Goal: Information Seeking & Learning: Learn about a topic

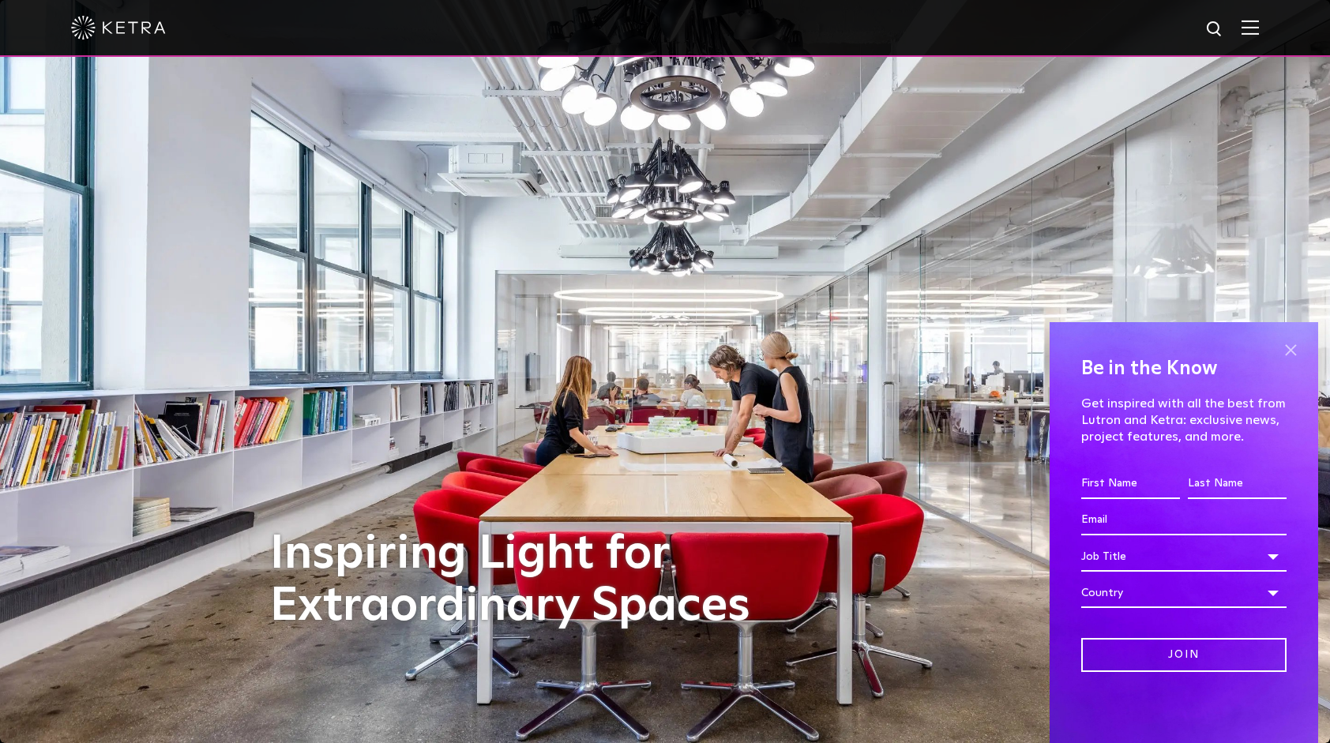
click at [1294, 345] on span at bounding box center [1291, 350] width 24 height 24
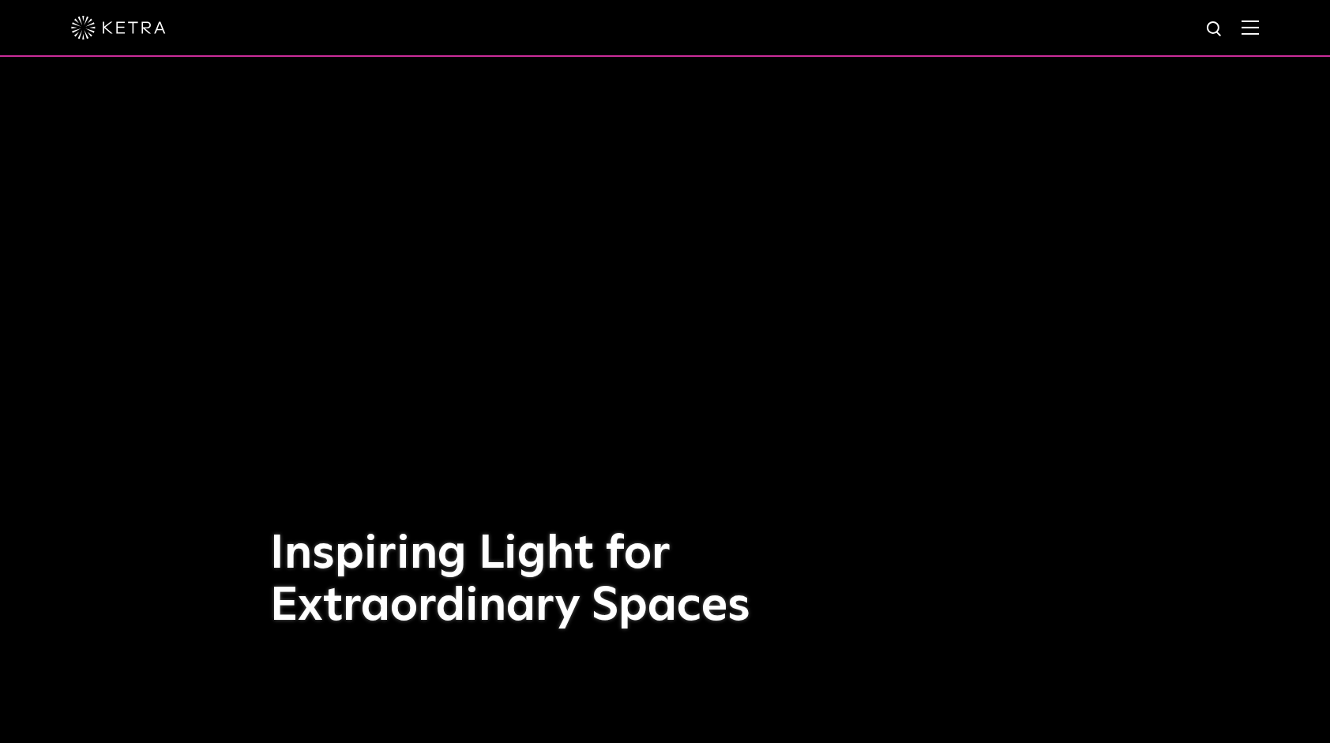
click at [1259, 35] on img at bounding box center [1250, 27] width 17 height 15
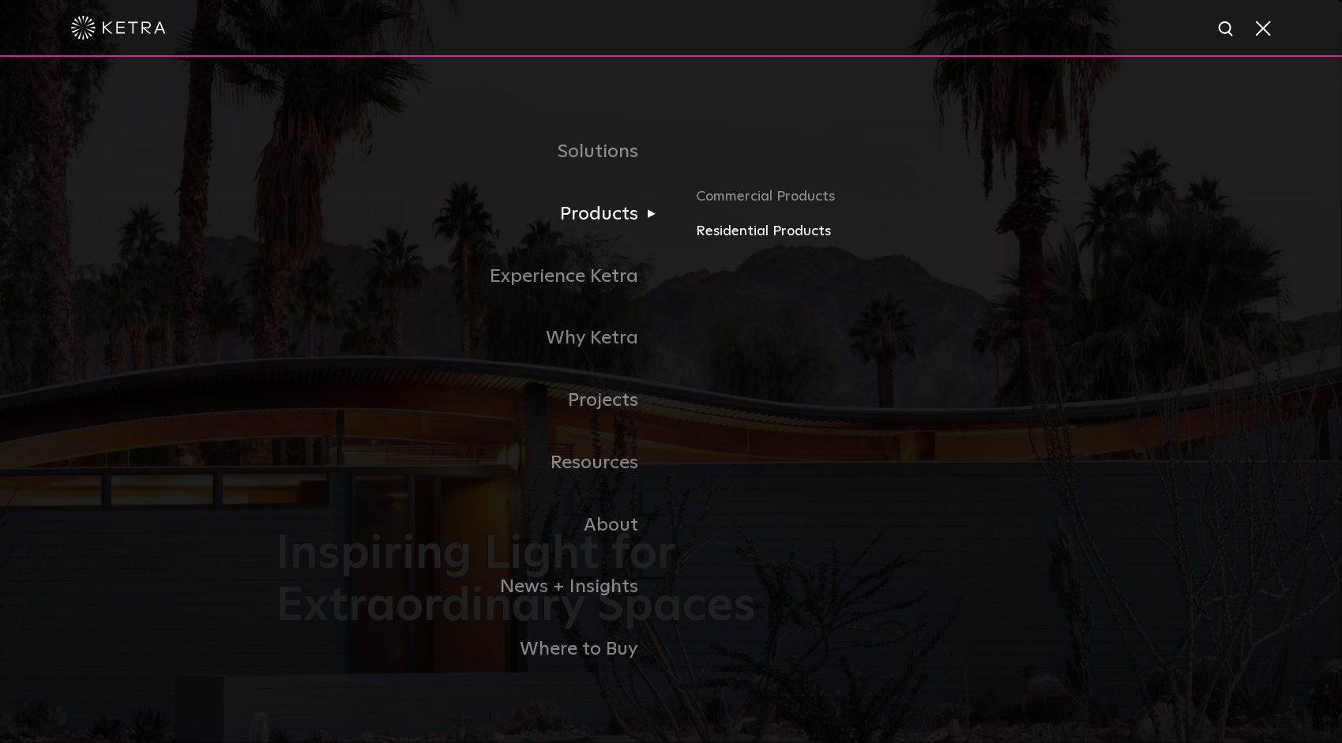
click at [734, 242] on link "Residential Products" at bounding box center [881, 231] width 370 height 23
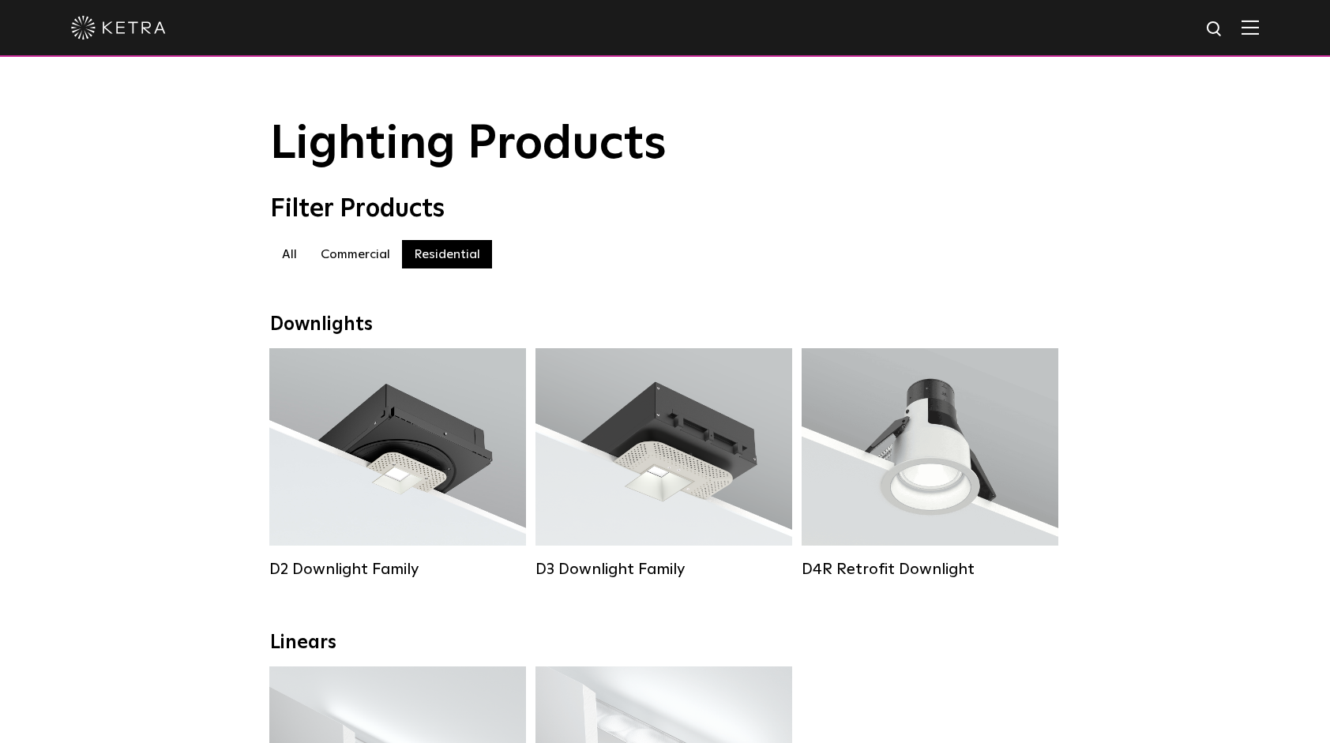
click at [1258, 33] on img at bounding box center [1250, 27] width 17 height 15
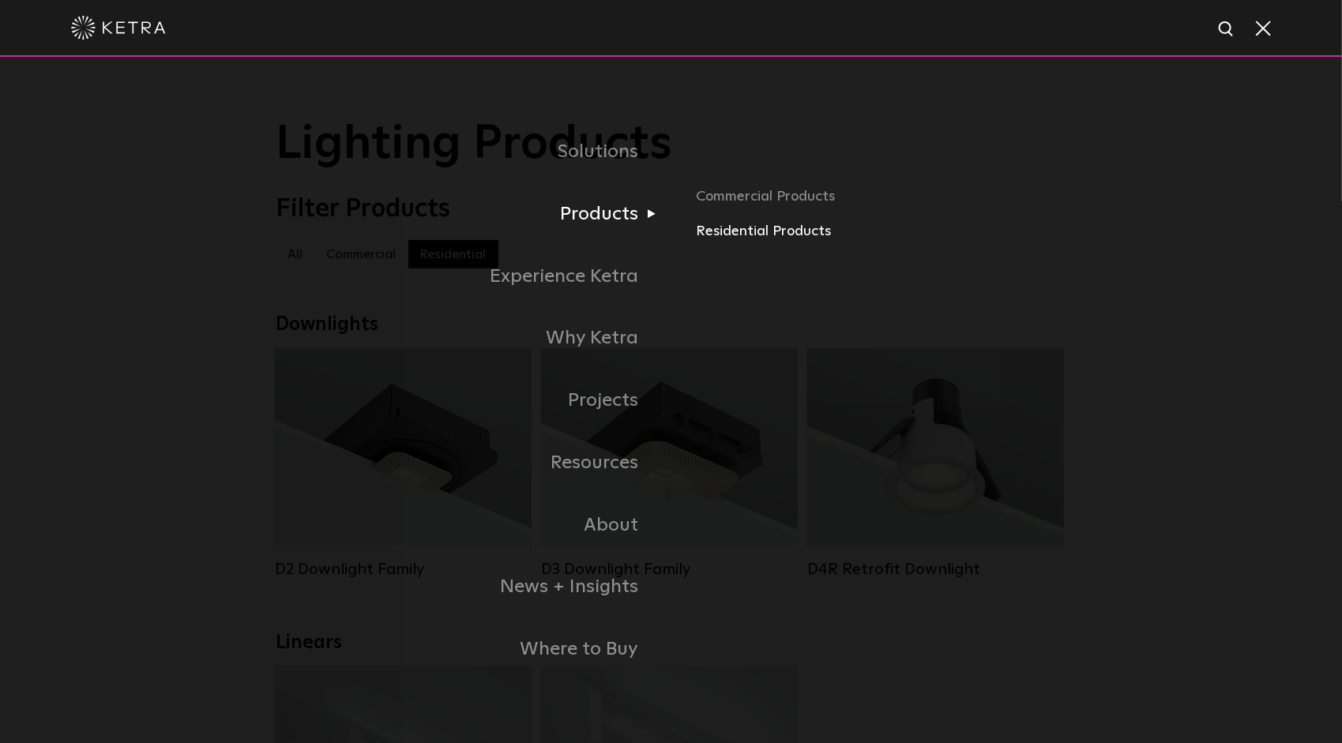
click at [717, 227] on link "Residential Products" at bounding box center [881, 231] width 370 height 23
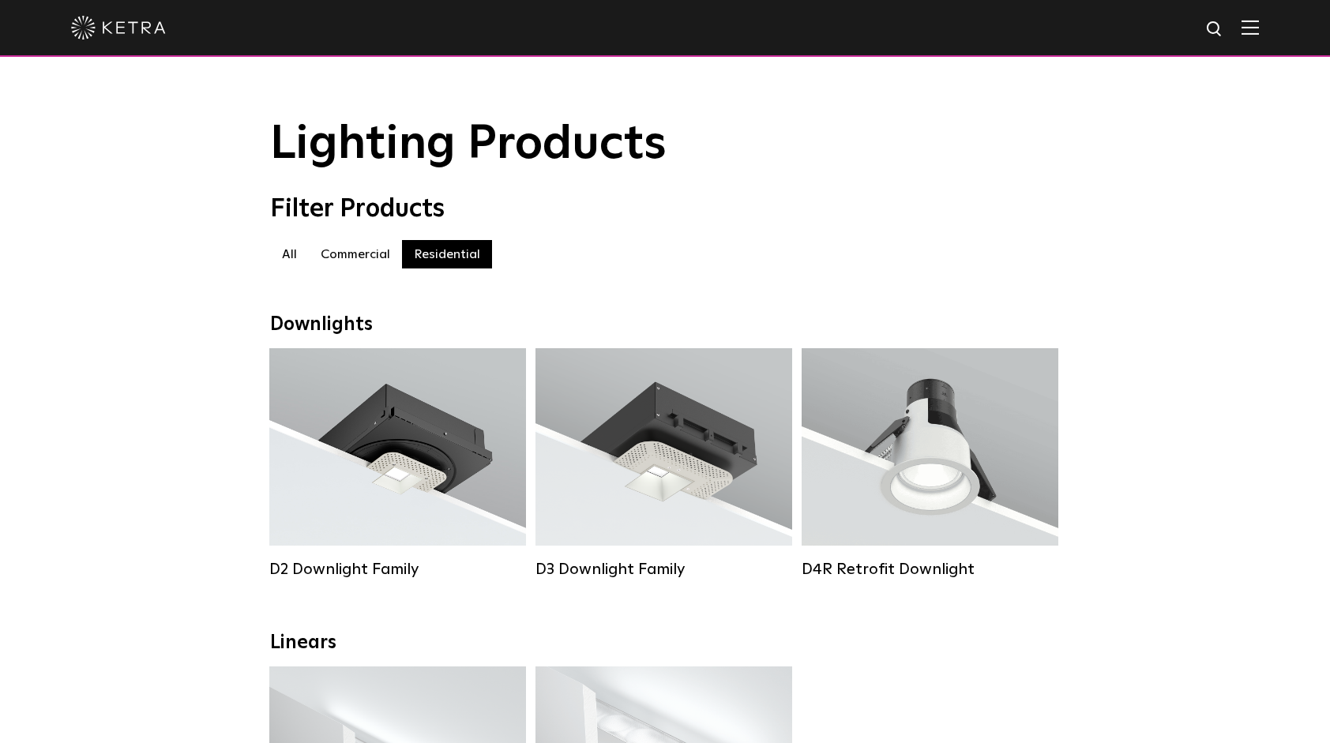
click at [1256, 25] on img at bounding box center [1250, 27] width 17 height 15
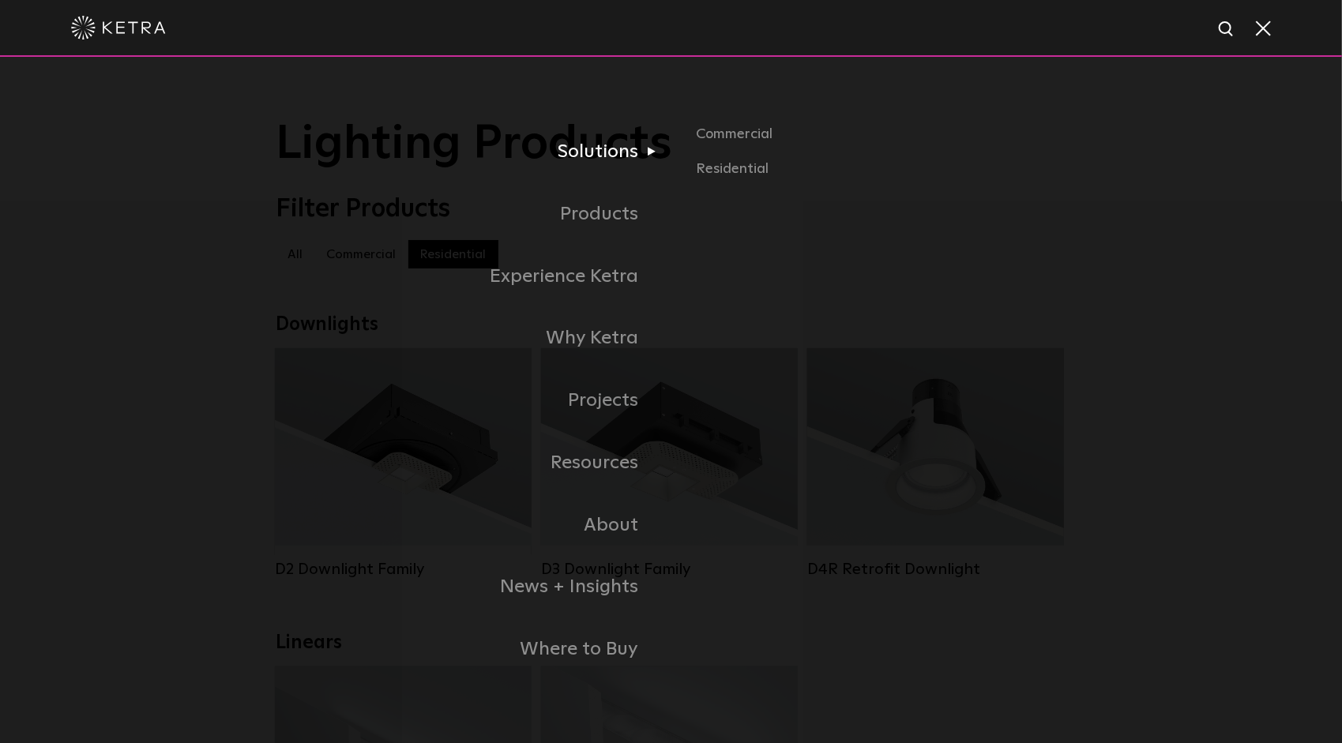
click at [637, 161] on link "Solutions" at bounding box center [473, 152] width 395 height 62
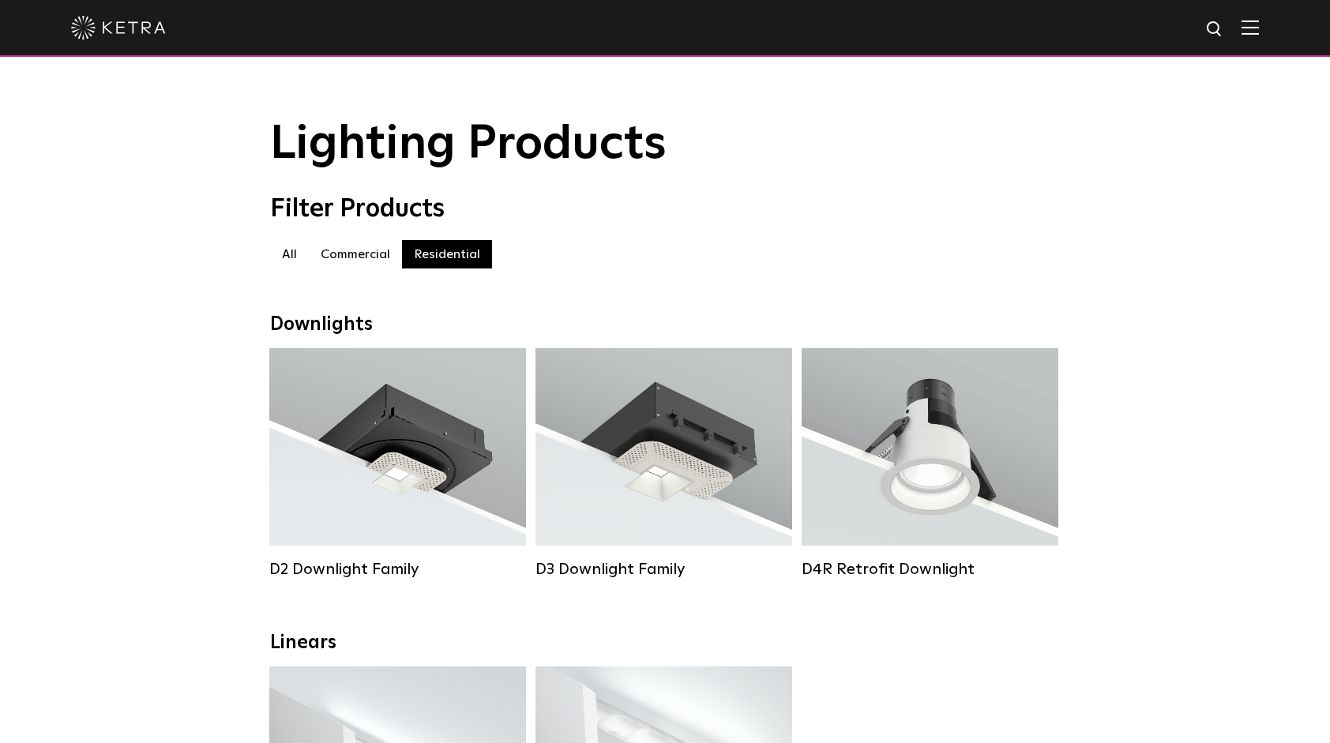
click at [1259, 27] on img at bounding box center [1250, 27] width 17 height 15
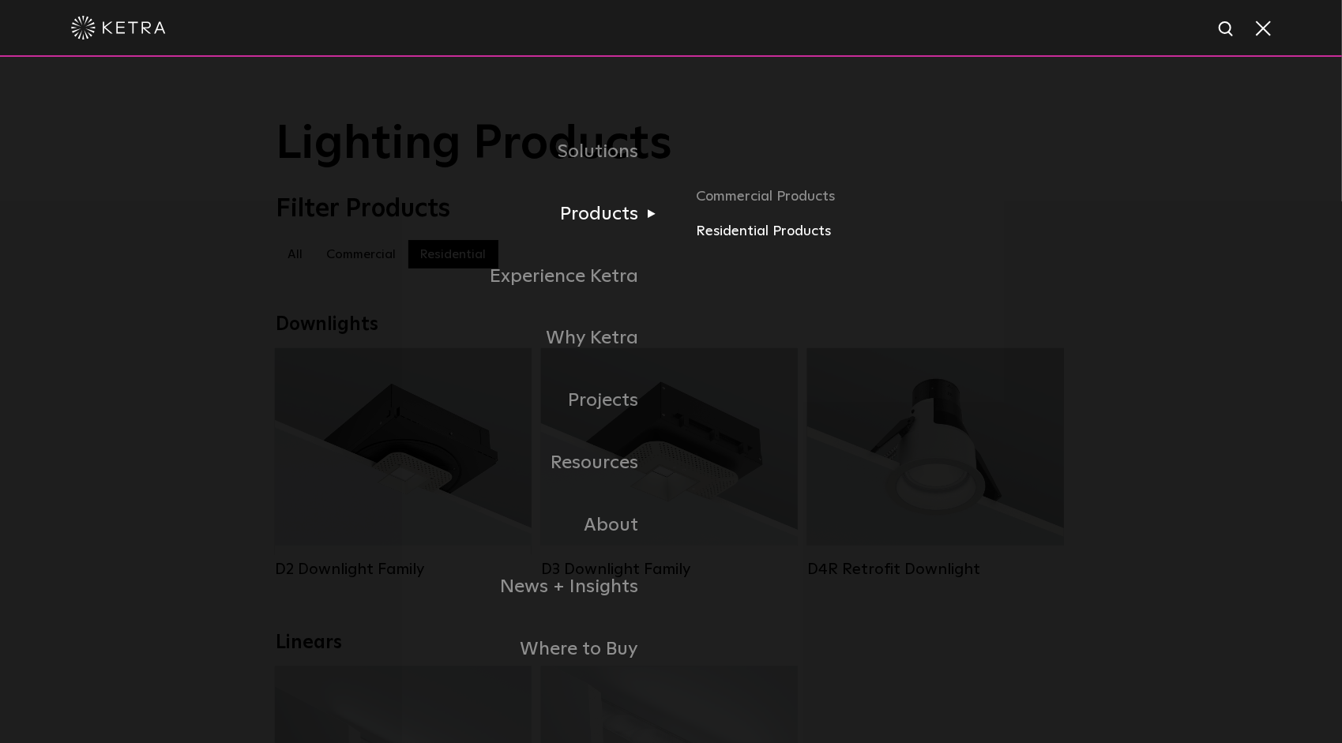
click at [807, 235] on link "Residential Products" at bounding box center [881, 231] width 370 height 23
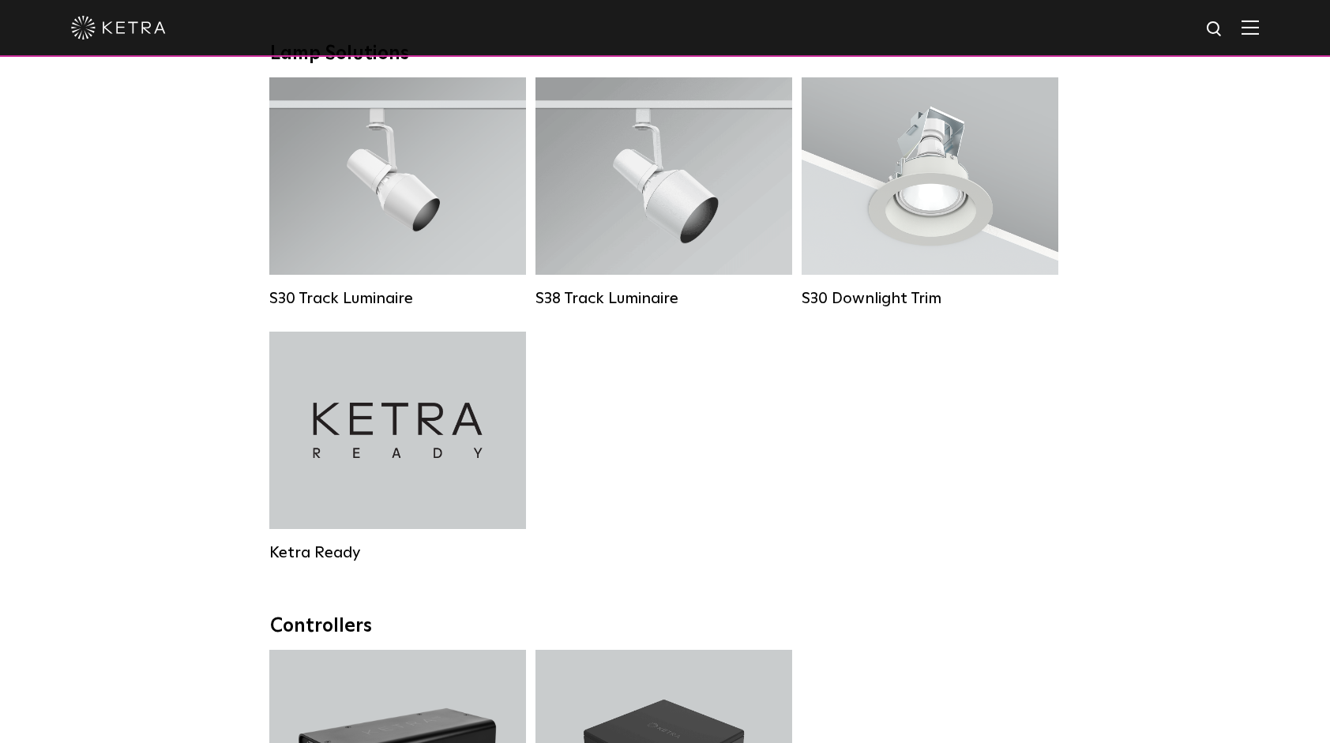
scroll to position [1264, 0]
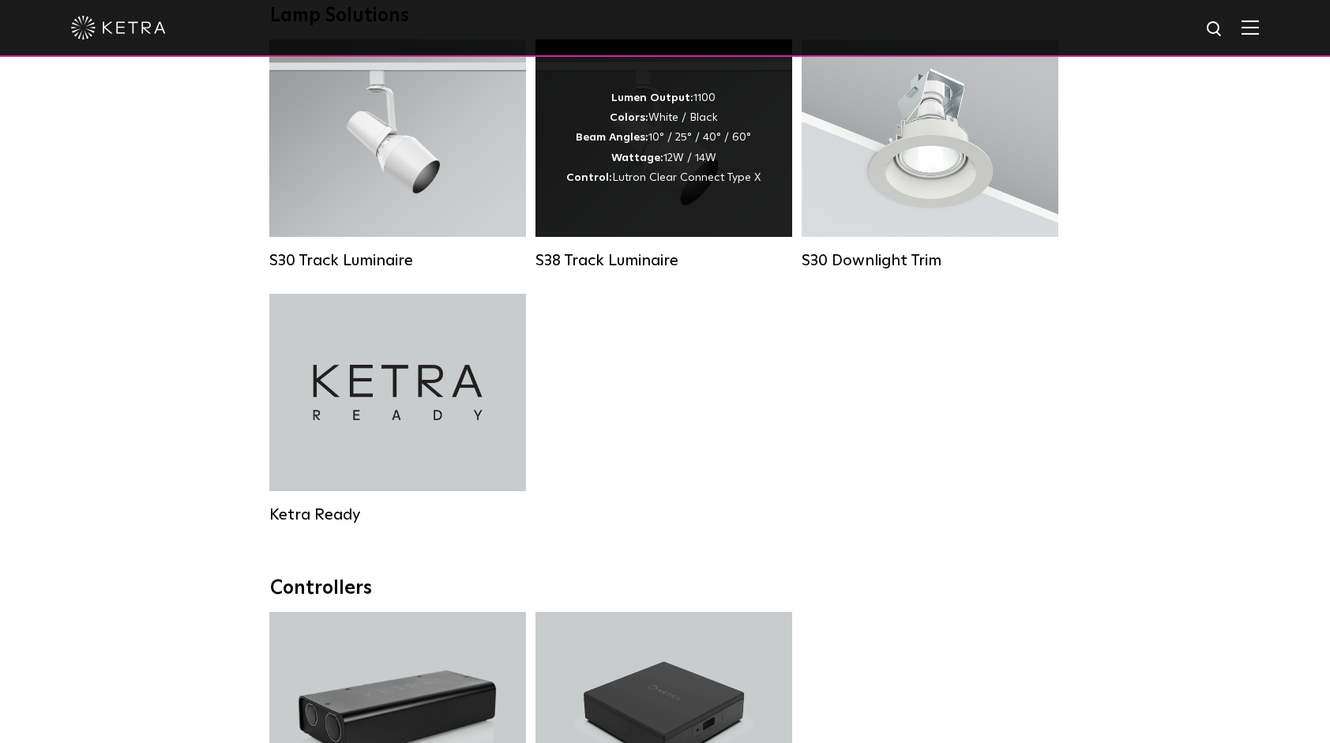
click at [640, 270] on div "S38 Track Luminaire" at bounding box center [663, 260] width 257 height 19
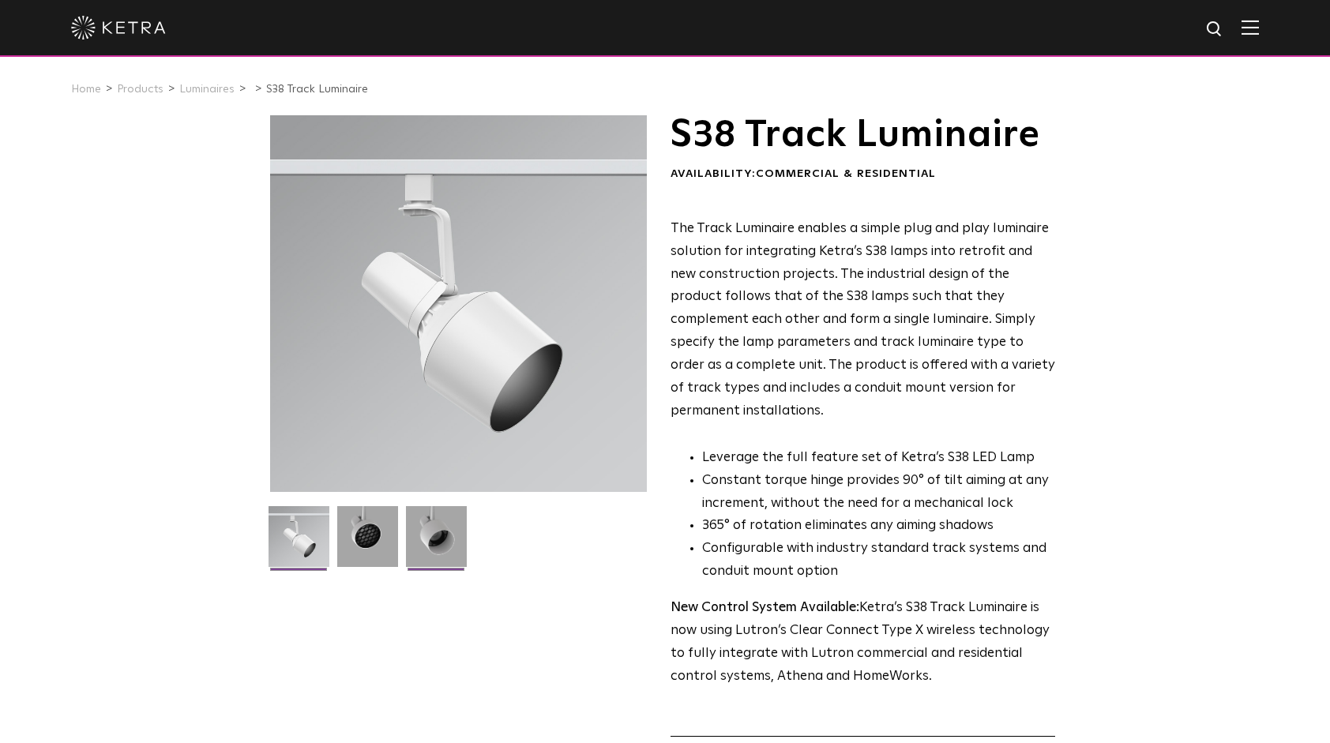
click at [445, 547] on img at bounding box center [436, 542] width 61 height 73
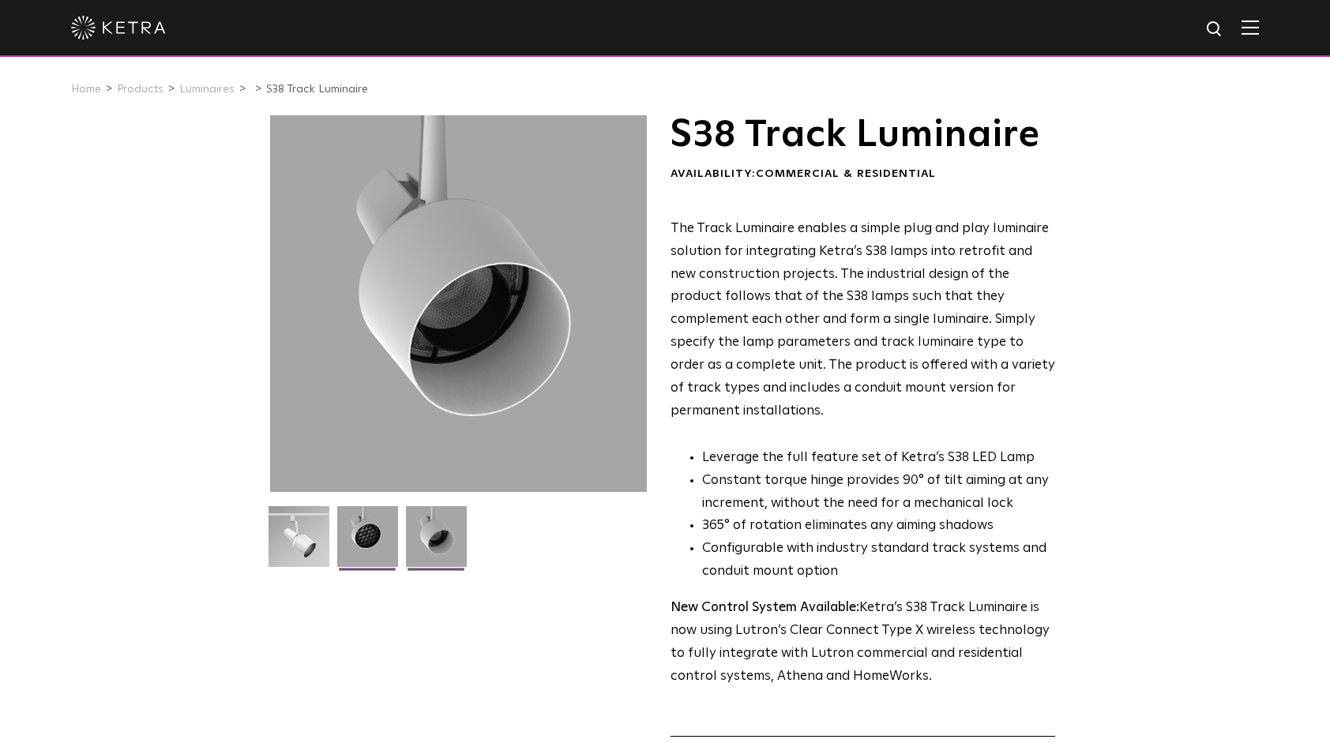
click at [371, 545] on img at bounding box center [367, 542] width 61 height 73
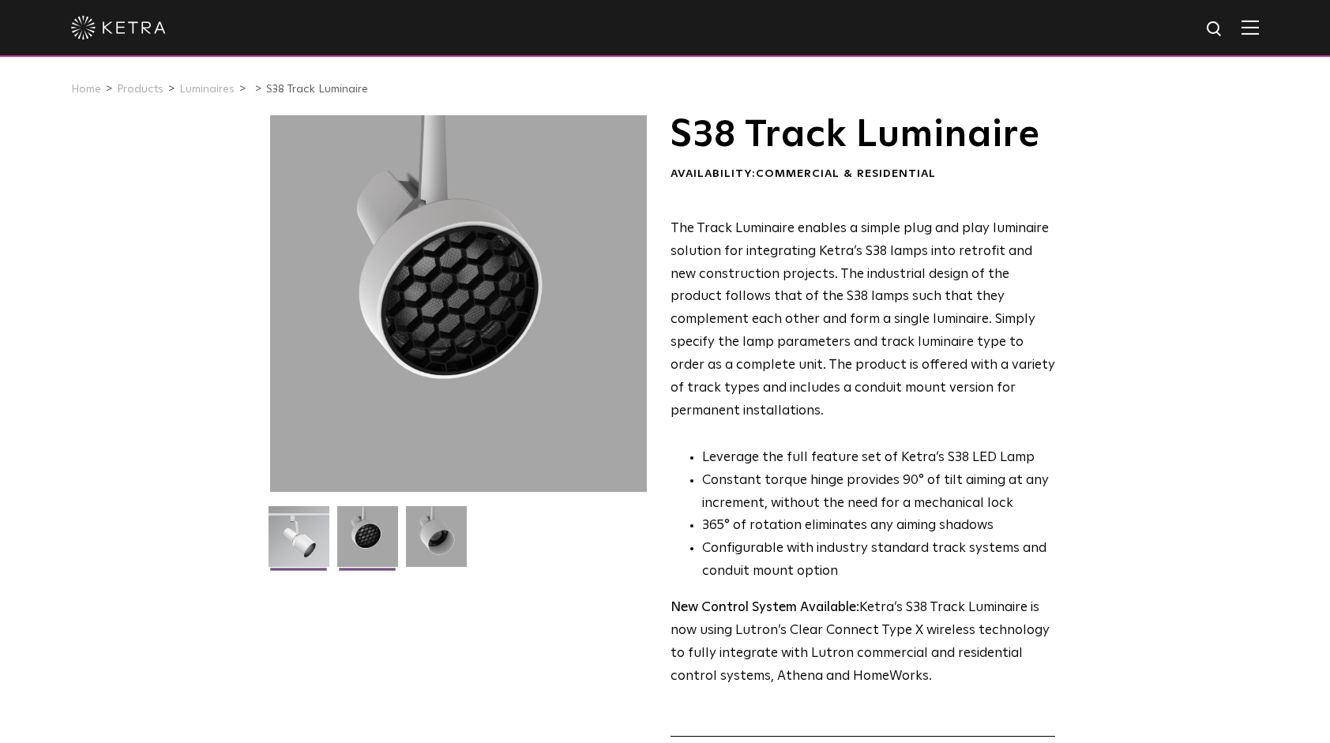
click at [311, 544] on img at bounding box center [299, 542] width 61 height 73
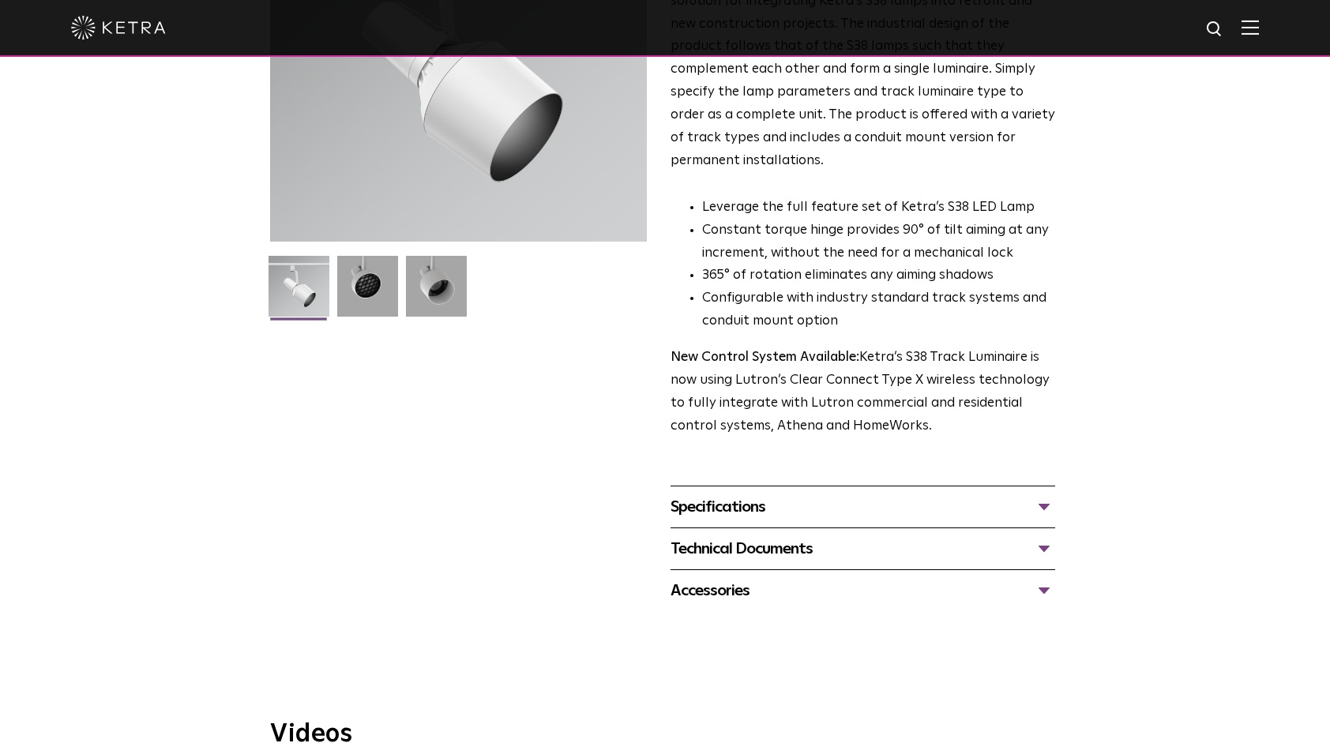
scroll to position [316, 0]
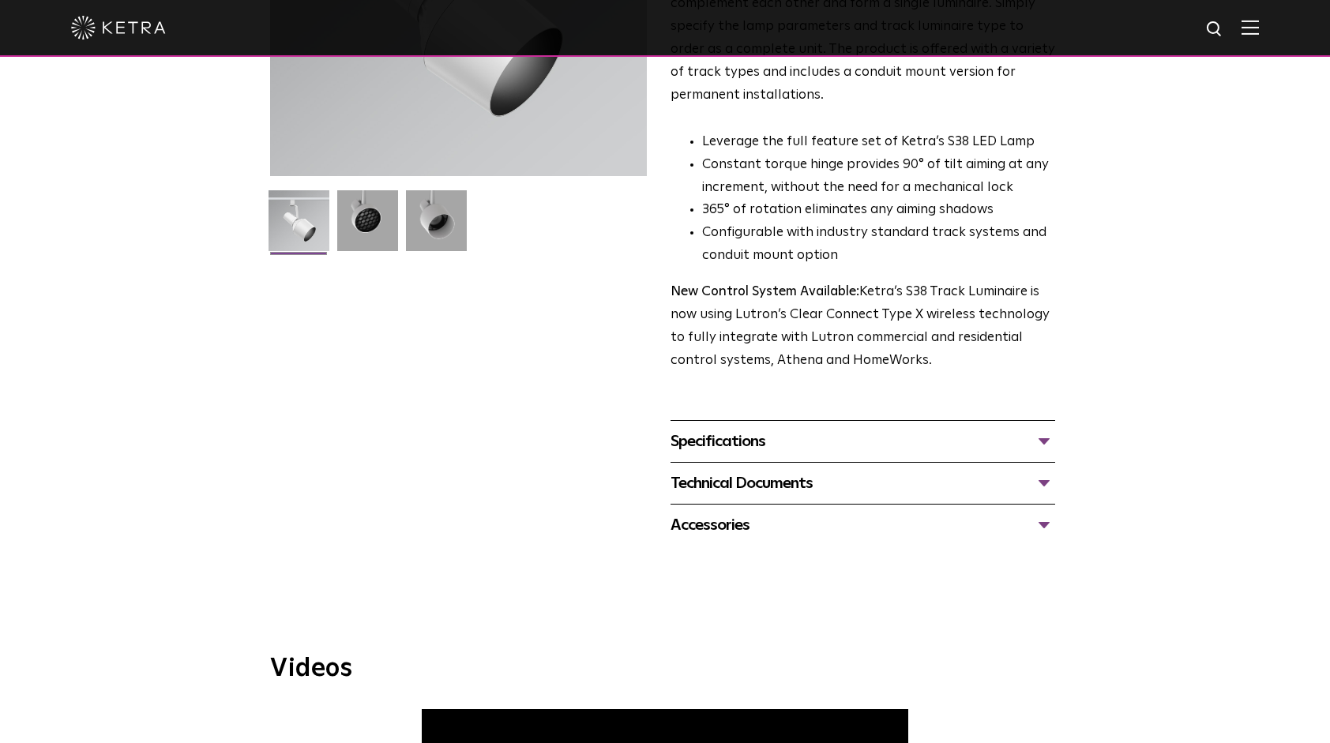
click at [847, 429] on div "Specifications" at bounding box center [863, 441] width 385 height 25
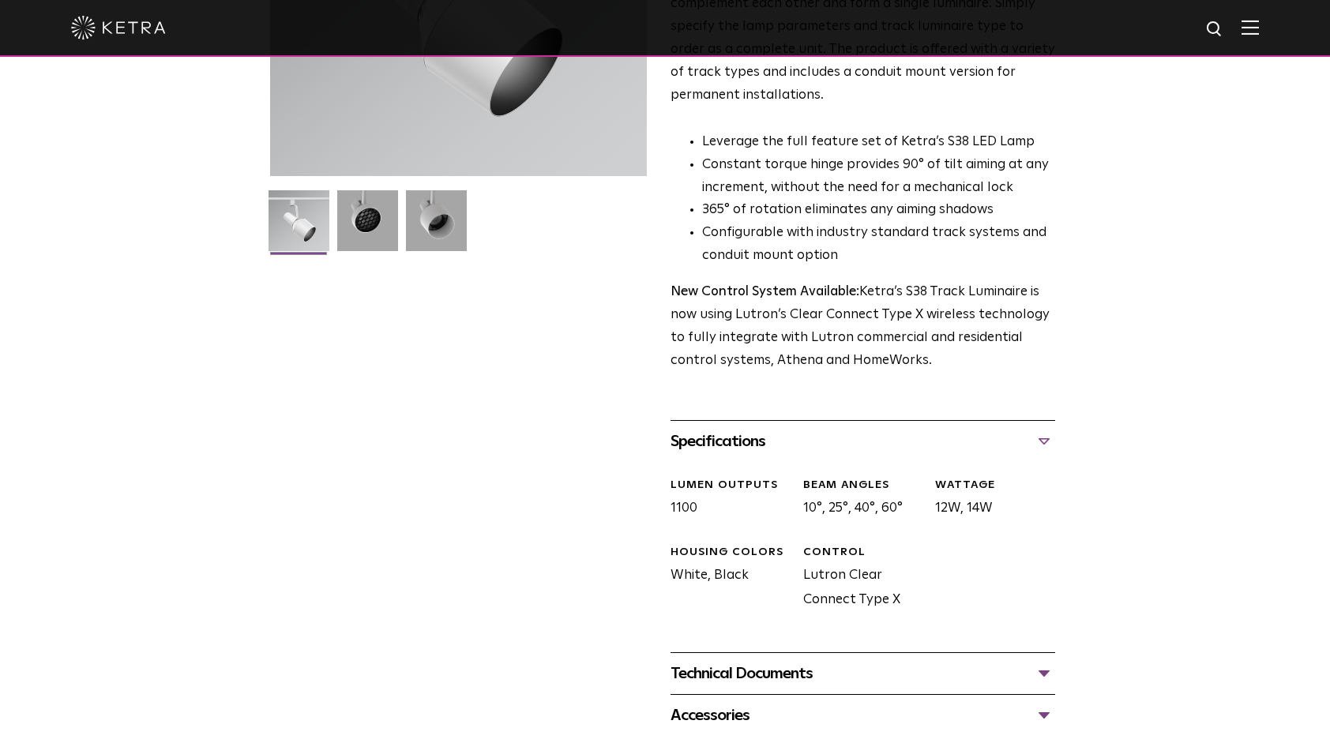
click at [899, 661] on div "Technical Documents" at bounding box center [863, 673] width 385 height 25
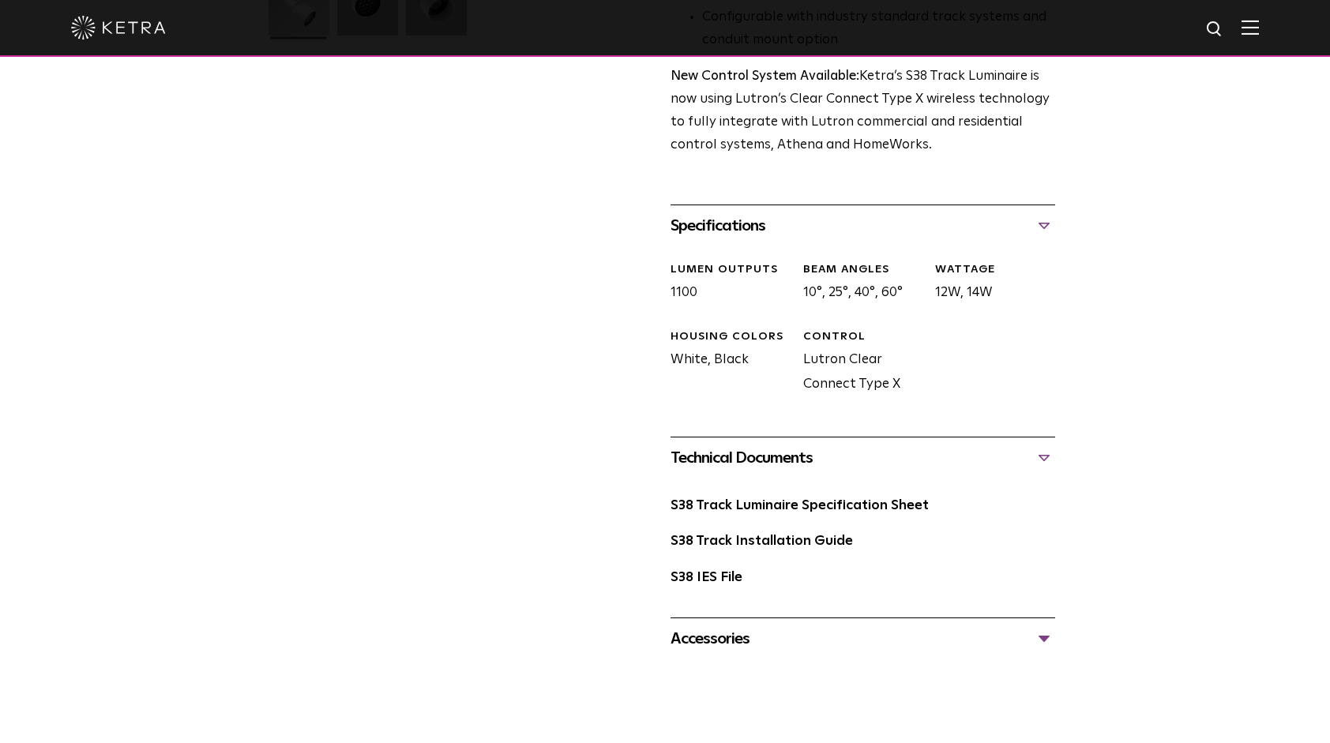
scroll to position [553, 0]
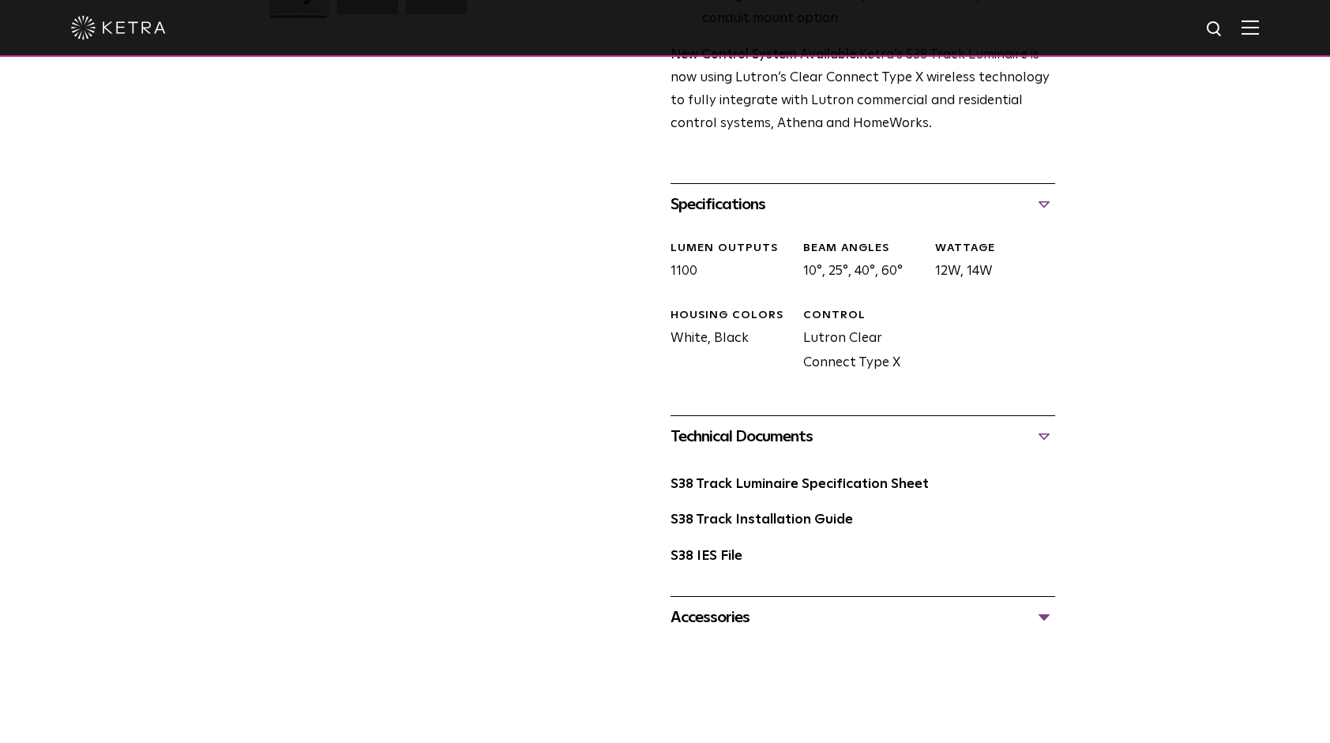
click at [896, 605] on div "Accessories" at bounding box center [863, 617] width 385 height 25
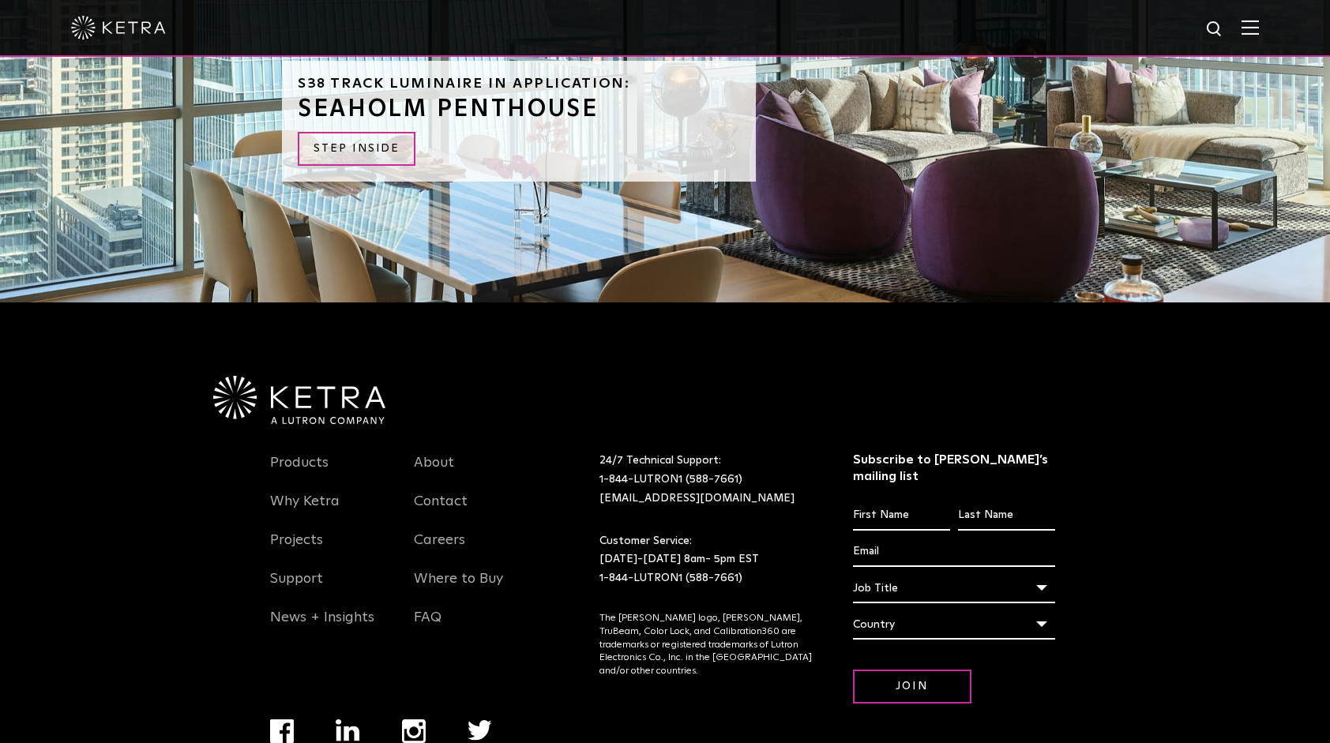
scroll to position [2420, 0]
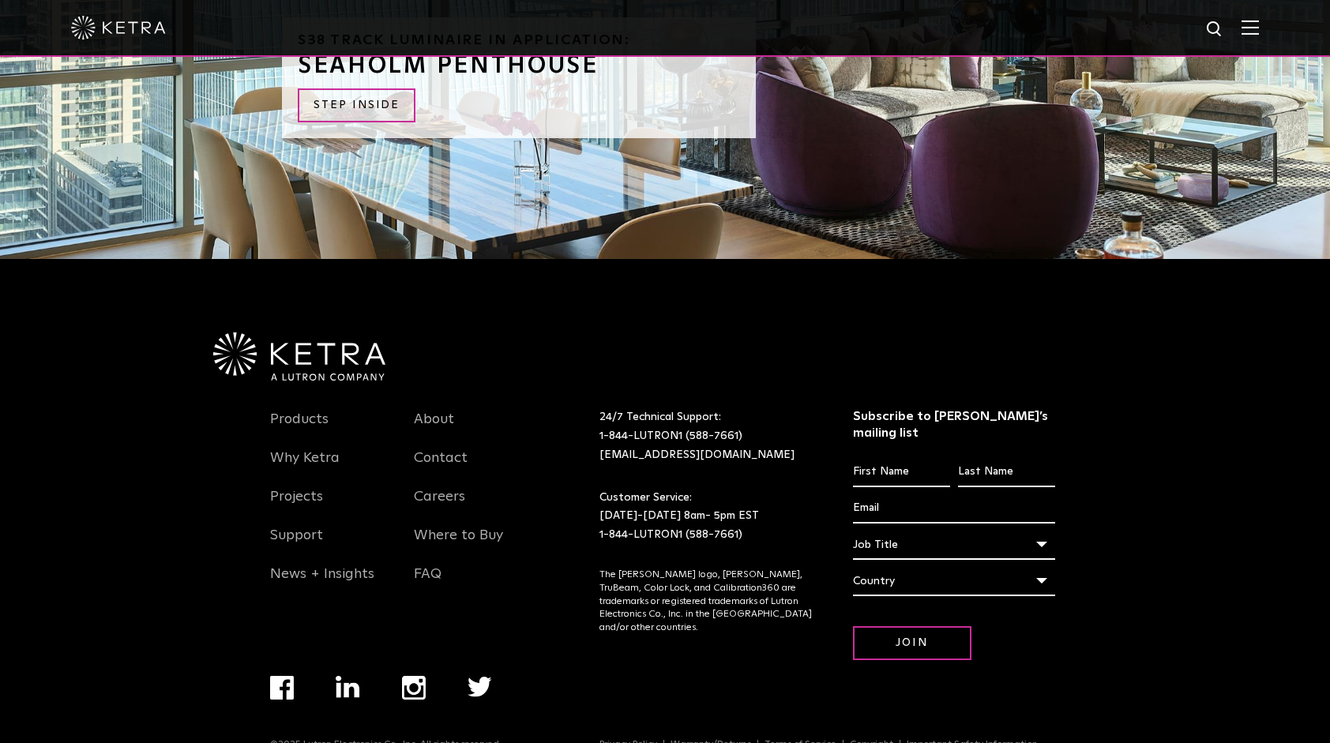
click at [1041, 566] on div "Country" at bounding box center [954, 581] width 203 height 30
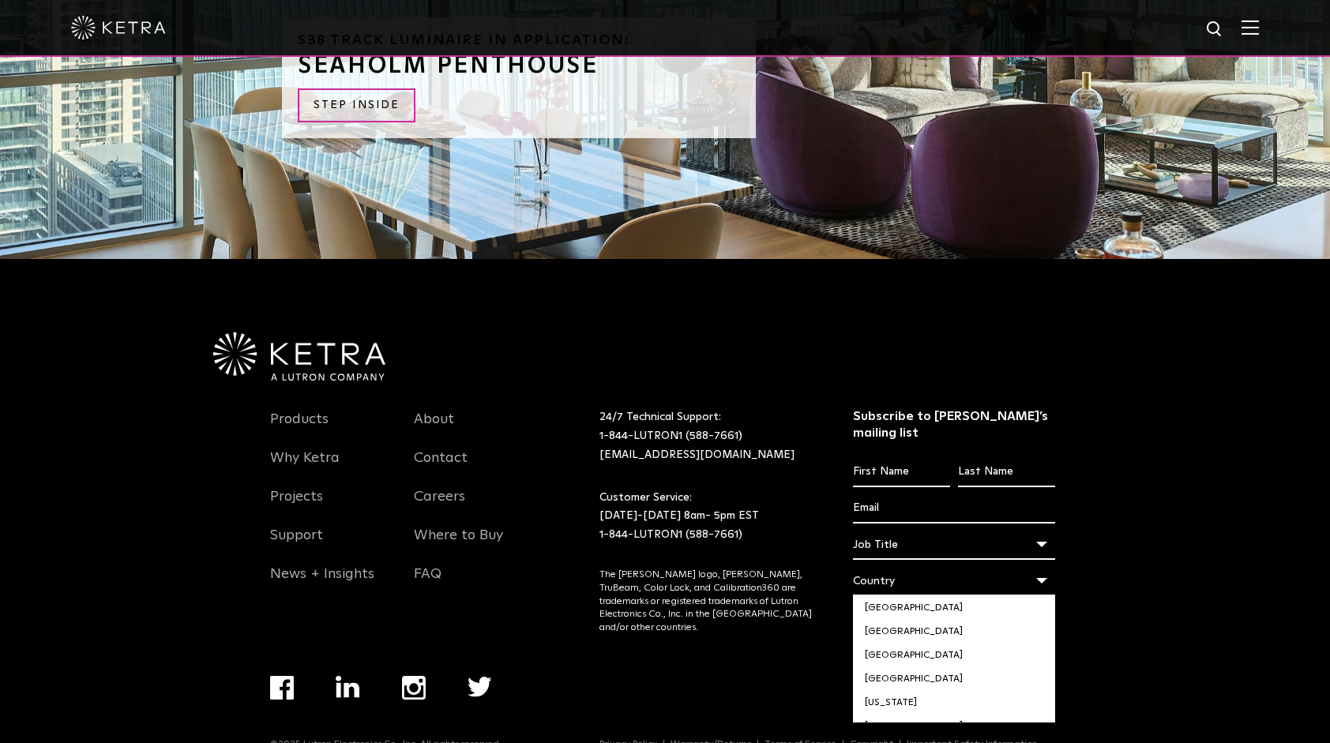
click at [1041, 566] on div "Country" at bounding box center [954, 581] width 203 height 30
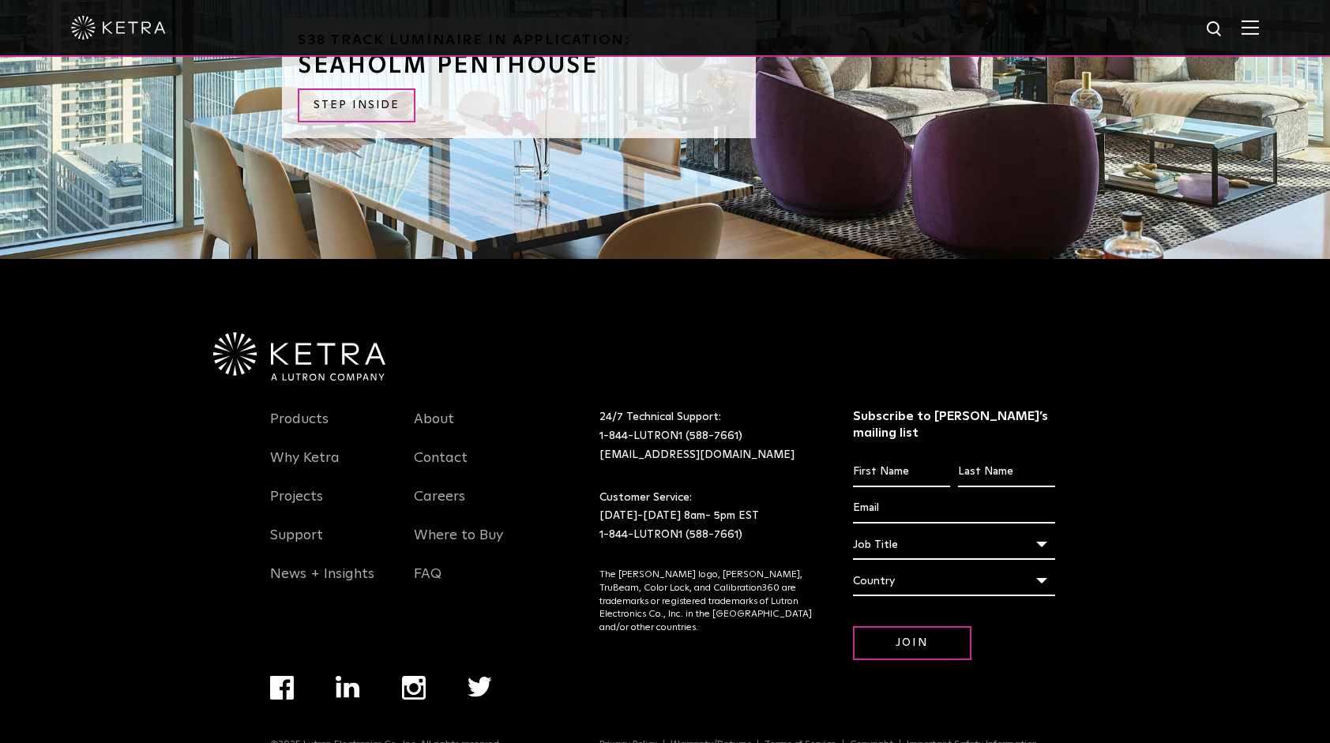
click at [1042, 530] on div "Job Title" at bounding box center [954, 545] width 203 height 30
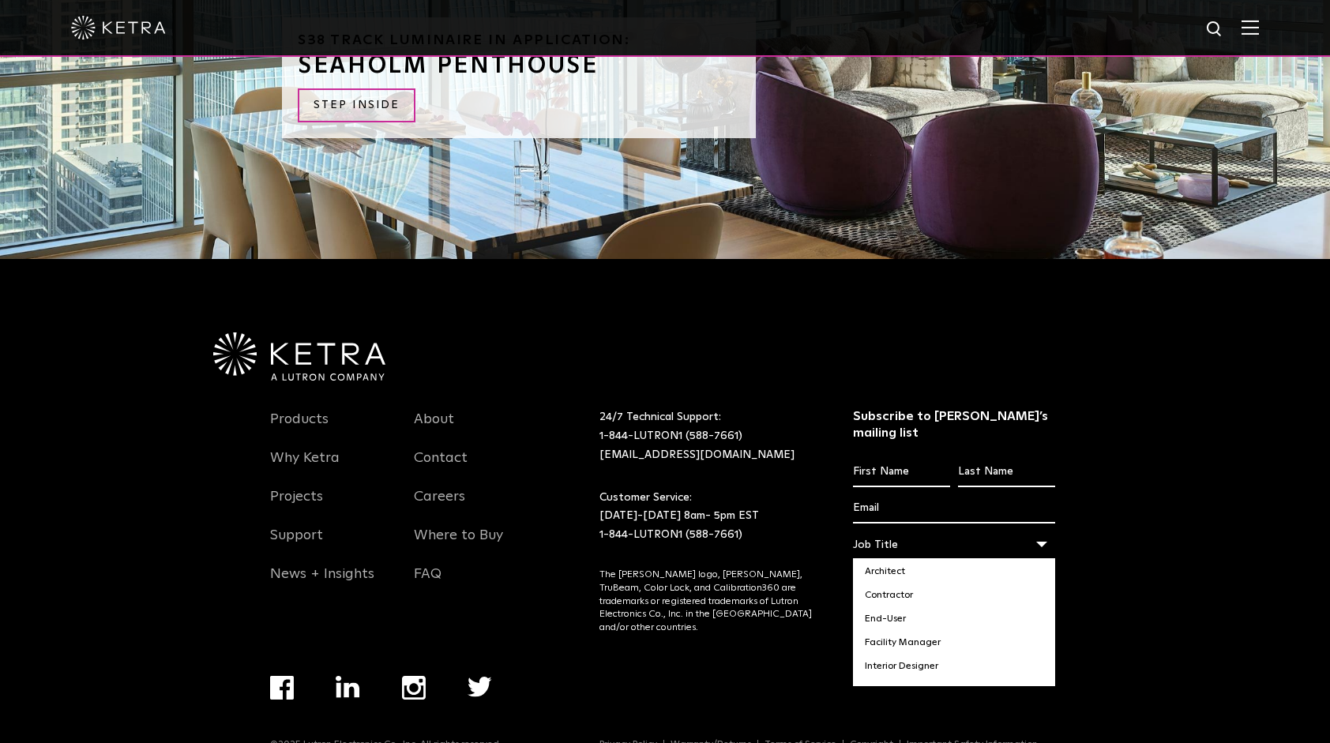
click at [1042, 530] on div "Job Title" at bounding box center [954, 545] width 203 height 30
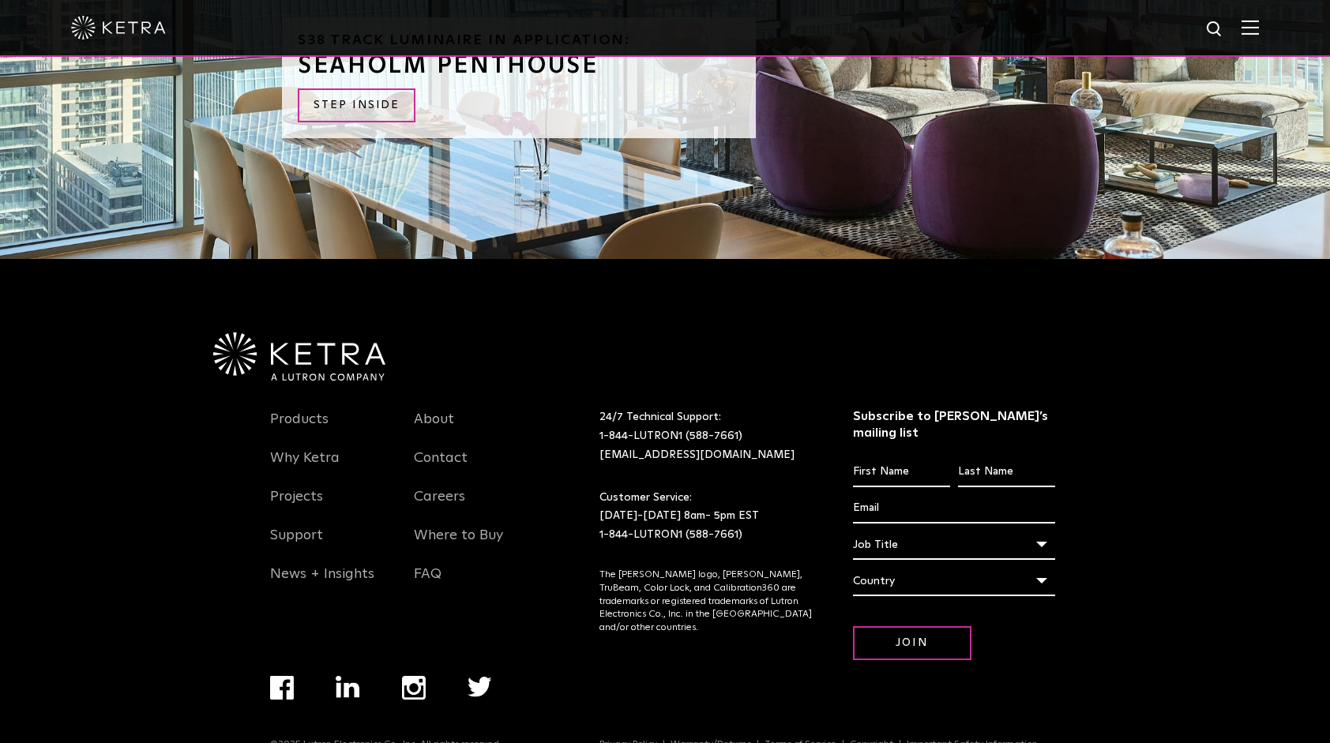
click at [1044, 494] on input "Email *" at bounding box center [954, 509] width 203 height 30
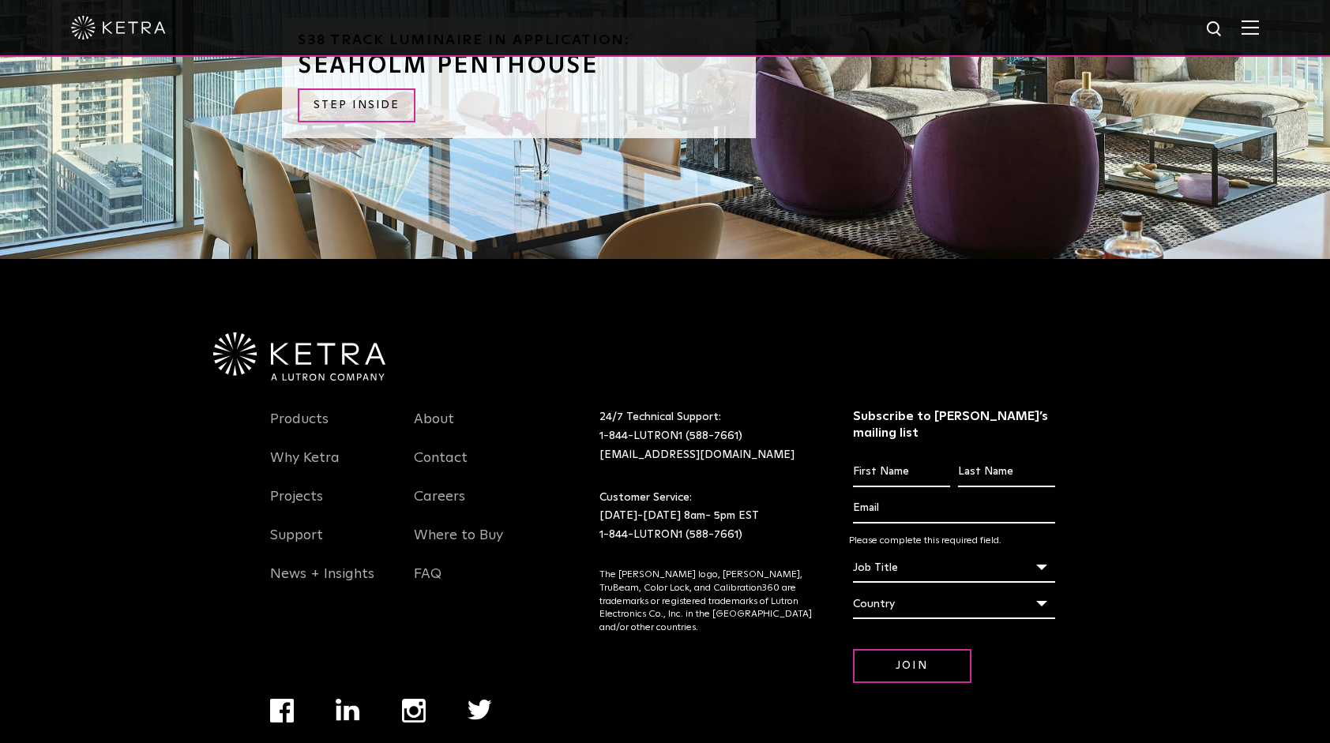
click at [1103, 437] on div "Products Why [PERSON_NAME] Projects Support News + Insights About Contact Caree…" at bounding box center [665, 571] width 916 height 381
